Goal: Find contact information: Find contact information

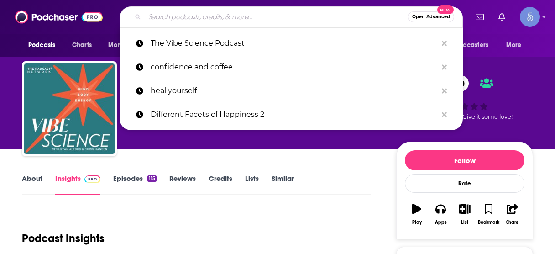
scroll to position [109, 0]
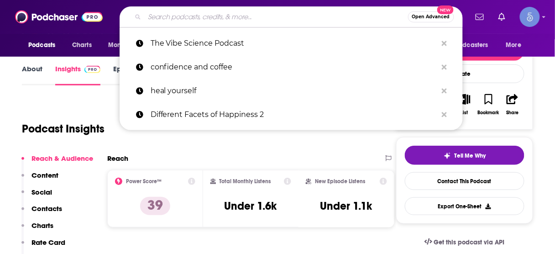
type input "Business & Personal Development with [PERSON_NAME]"
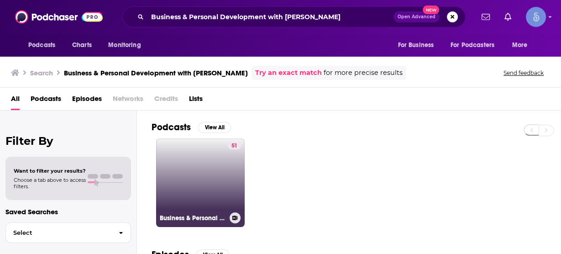
click at [197, 182] on link "51 Business & Personal Development with [PERSON_NAME]" at bounding box center [200, 182] width 88 height 88
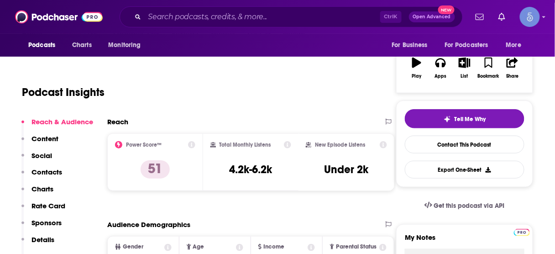
click at [42, 171] on p "Contacts" at bounding box center [46, 171] width 31 height 9
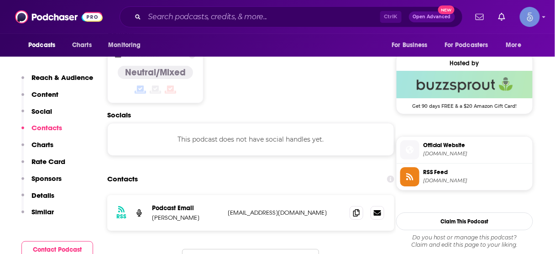
scroll to position [723, 0]
